Goal: Obtain resource: Download file/media

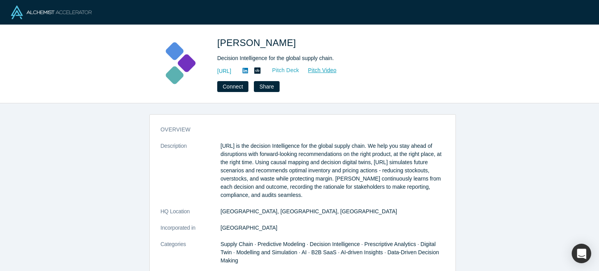
drag, startPoint x: 0, startPoint y: 0, endPoint x: 311, endPoint y: 70, distance: 318.9
click at [299, 70] on link "Pitch Deck" at bounding box center [282, 70] width 36 height 9
